Goal: Browse casually

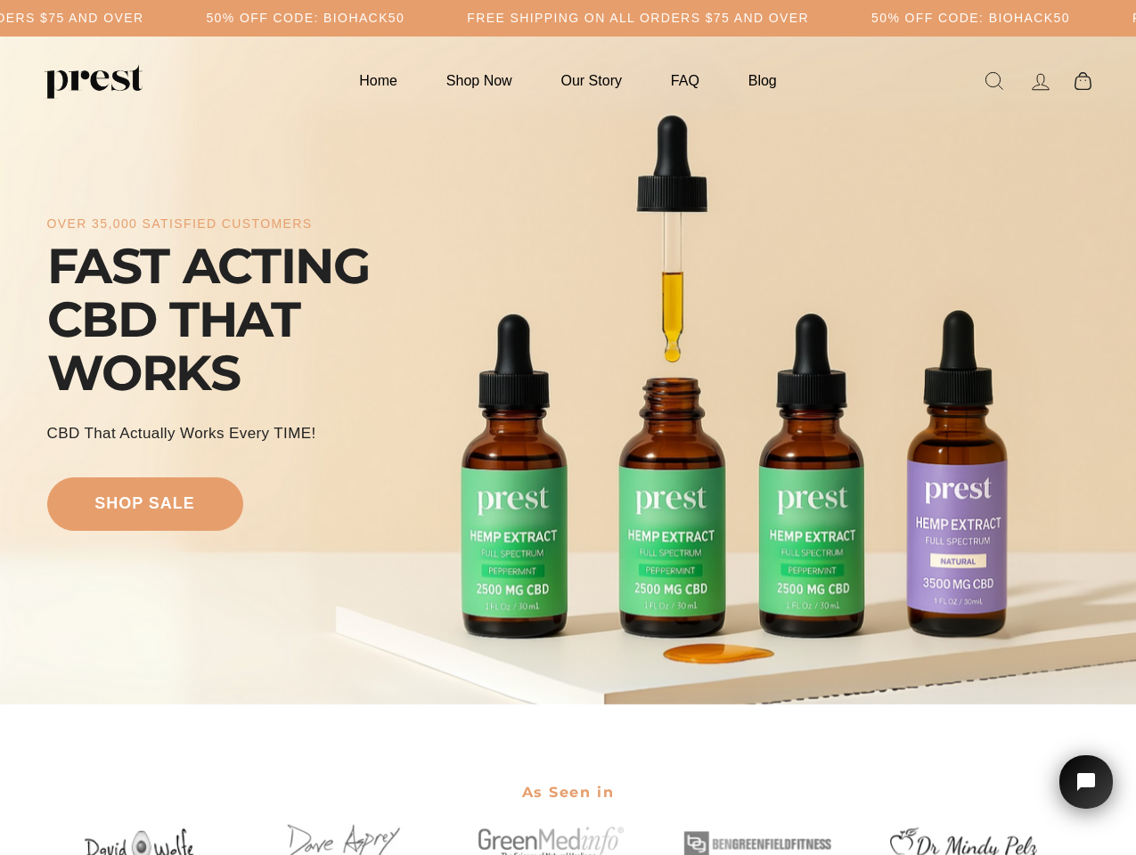
click at [567, 428] on div "over 35,000 satisfied customers FAST ACTING CBD THAT WORKS CBD That Actually Wo…" at bounding box center [568, 371] width 1042 height 526
click at [567, 18] on h5 "Free Shipping on all orders $75 and over" at bounding box center [638, 18] width 342 height 15
click at [567, 371] on div "over 35,000 satisfied customers FAST ACTING CBD THAT WORKS CBD That Actually Wo…" at bounding box center [568, 371] width 1042 height 526
click at [1086, 782] on icon "Open chat widget" at bounding box center [1096, 783] width 28 height 28
